Goal: Navigation & Orientation: Find specific page/section

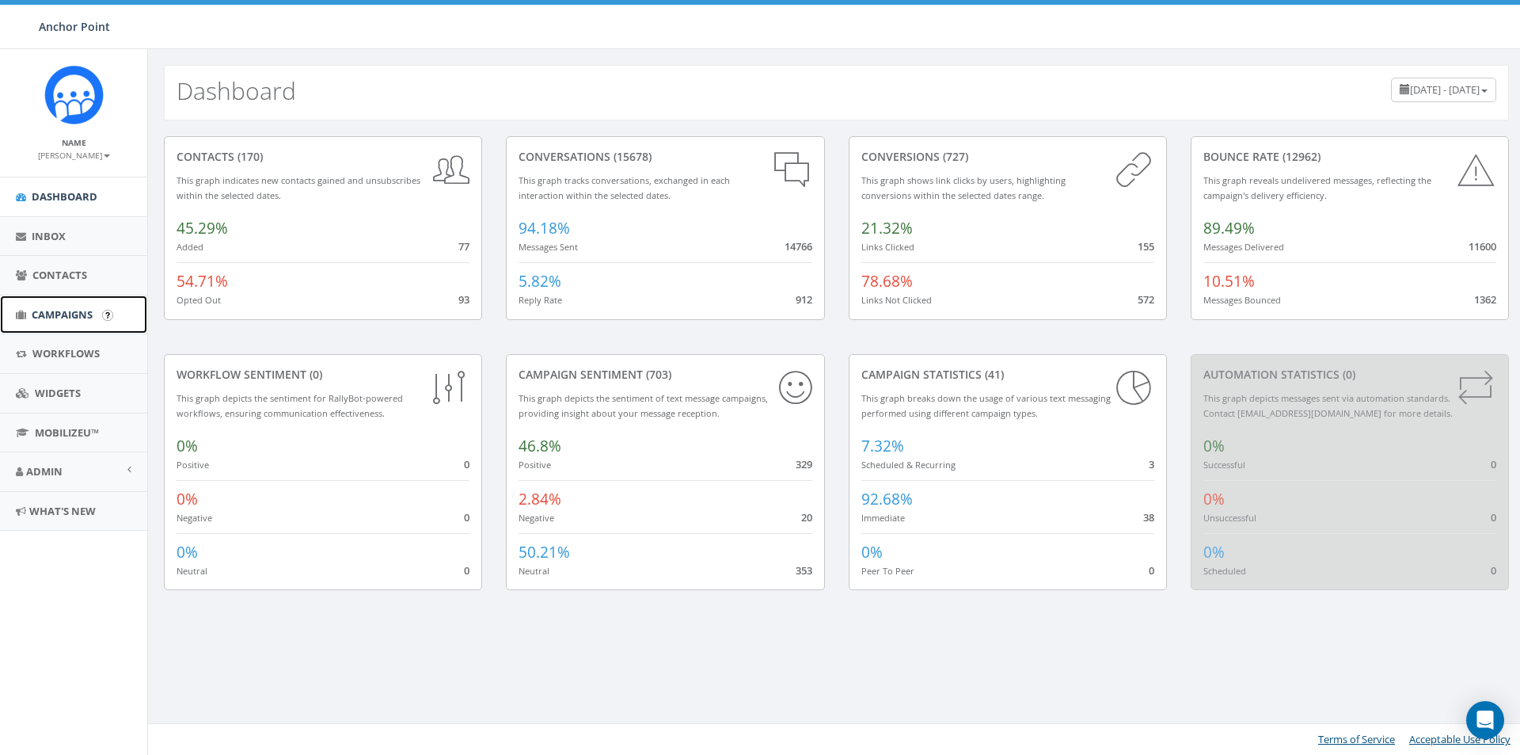
click at [57, 312] on span "Campaigns" at bounding box center [62, 314] width 61 height 14
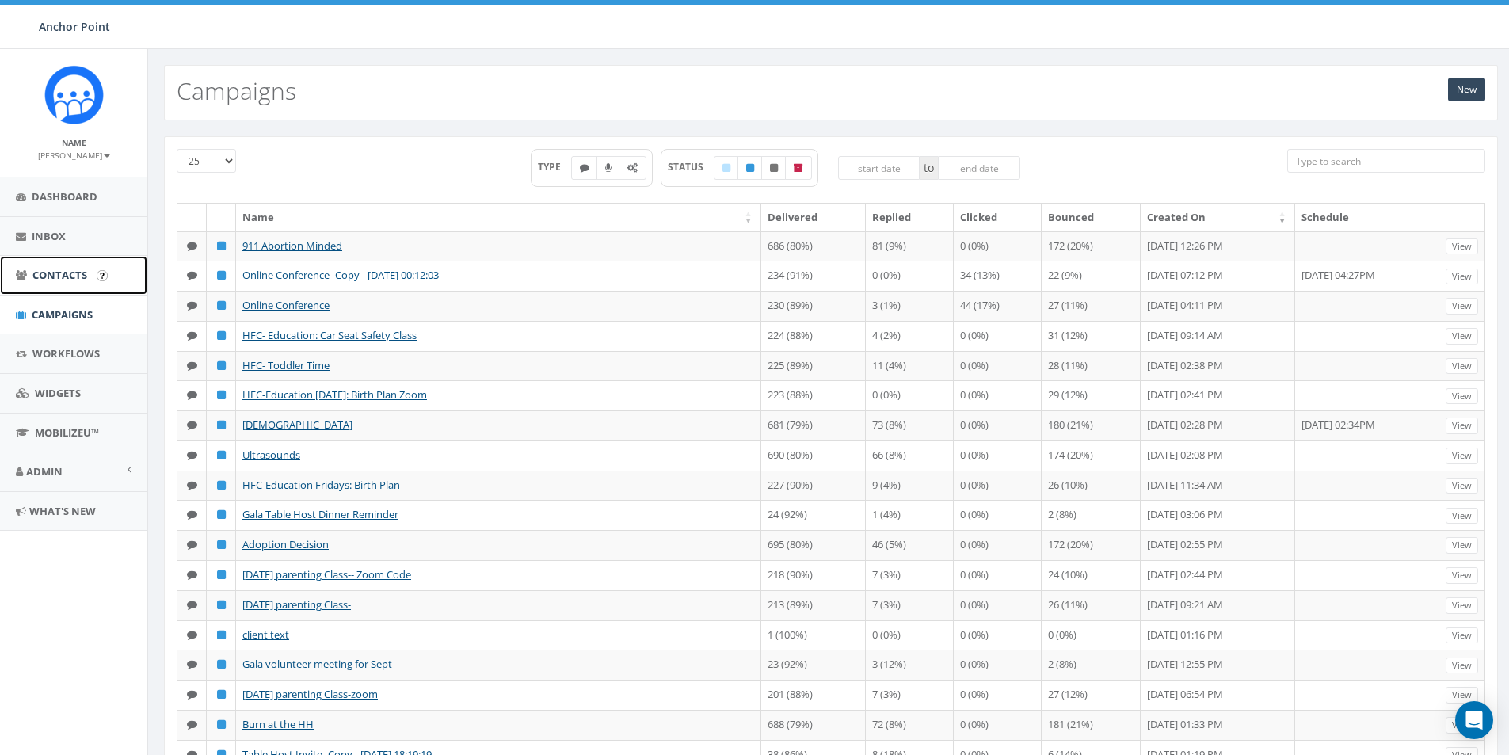
click at [75, 276] on span "Contacts" at bounding box center [59, 275] width 55 height 14
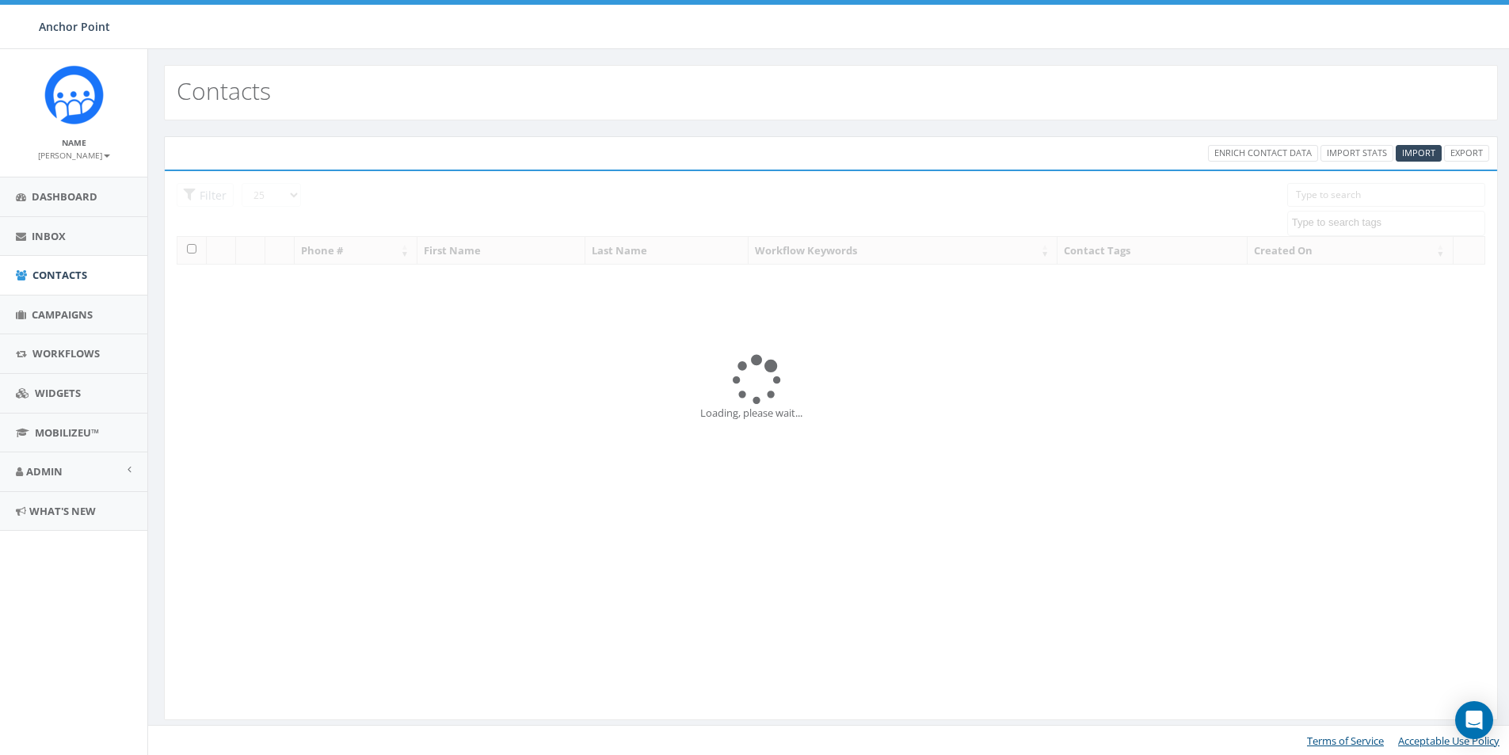
select select
